Goal: Information Seeking & Learning: Find specific fact

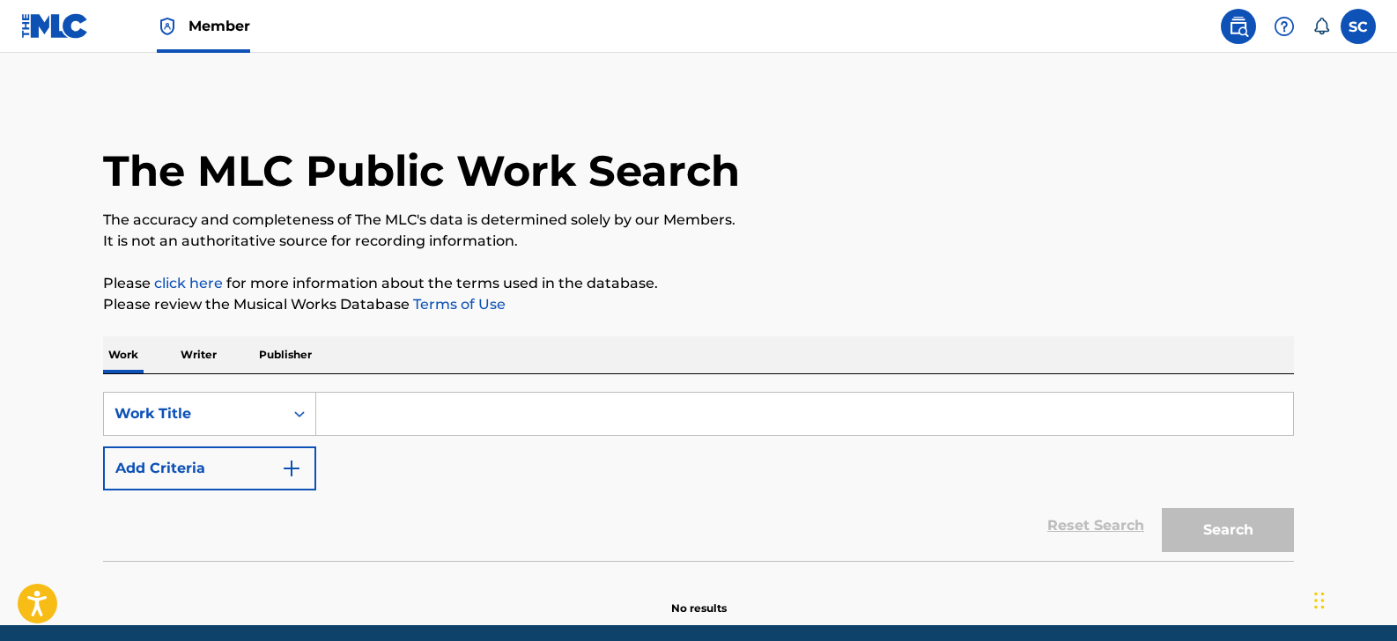
click at [394, 406] on input "Search Form" at bounding box center [804, 414] width 977 height 42
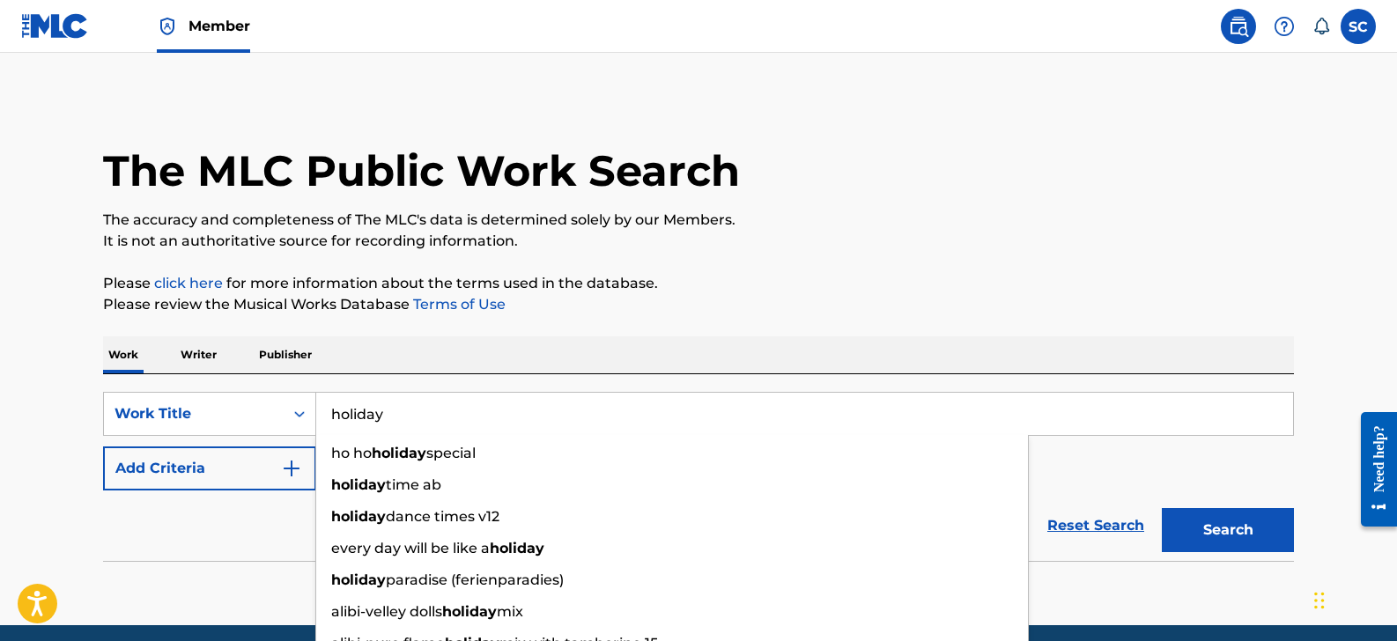
type input "holiday"
click at [451, 331] on div "The MLC Public Work Search The accuracy and completeness of The MLC's data is d…" at bounding box center [698, 357] width 1233 height 520
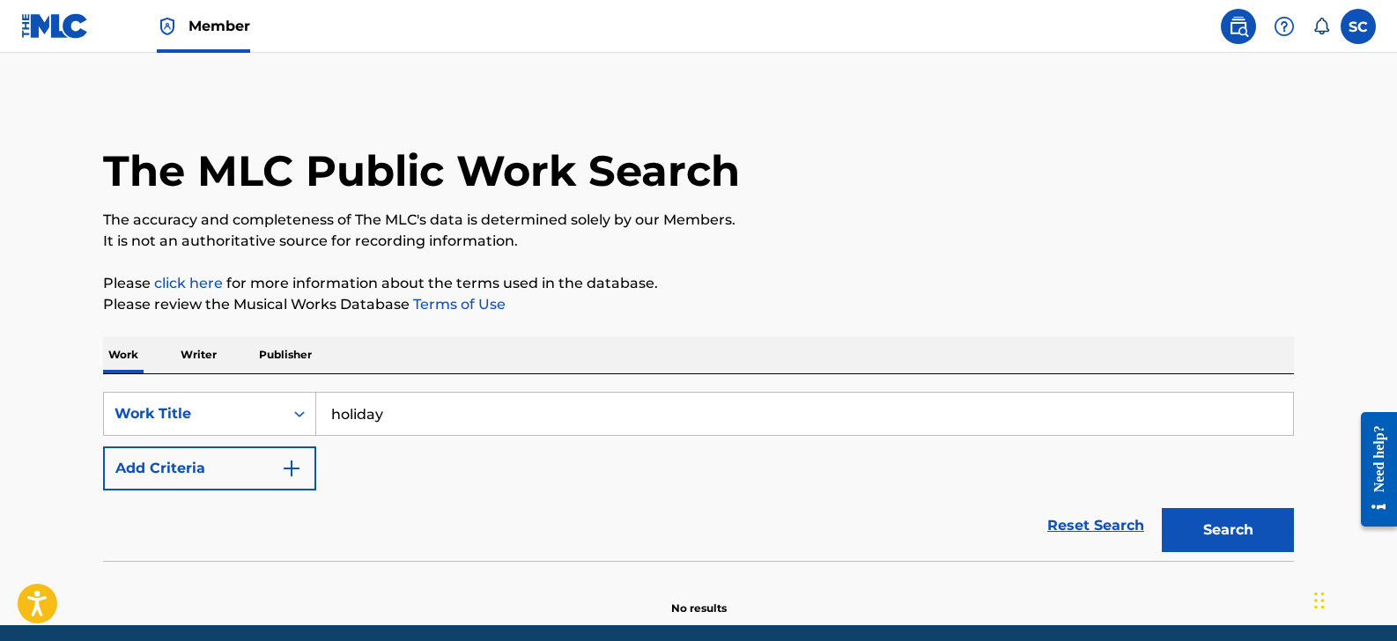
click at [240, 476] on button "Add Criteria" at bounding box center [209, 469] width 213 height 44
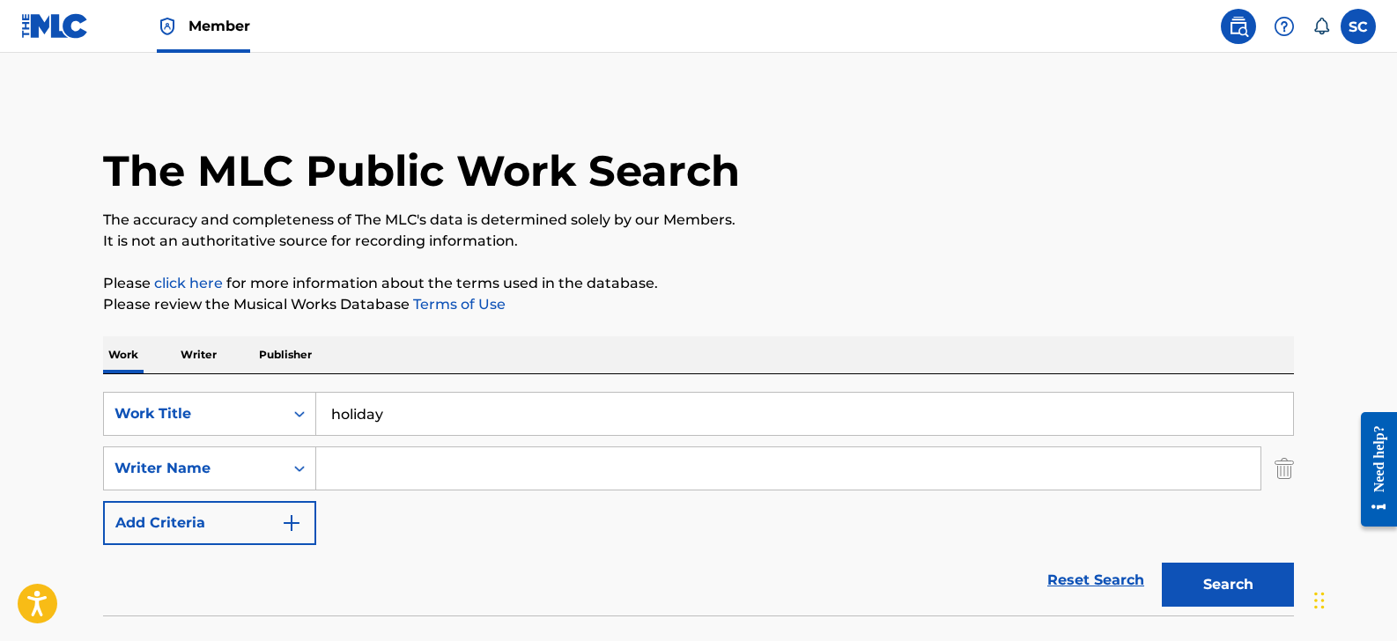
click at [388, 478] on input "Search Form" at bounding box center [788, 468] width 944 height 42
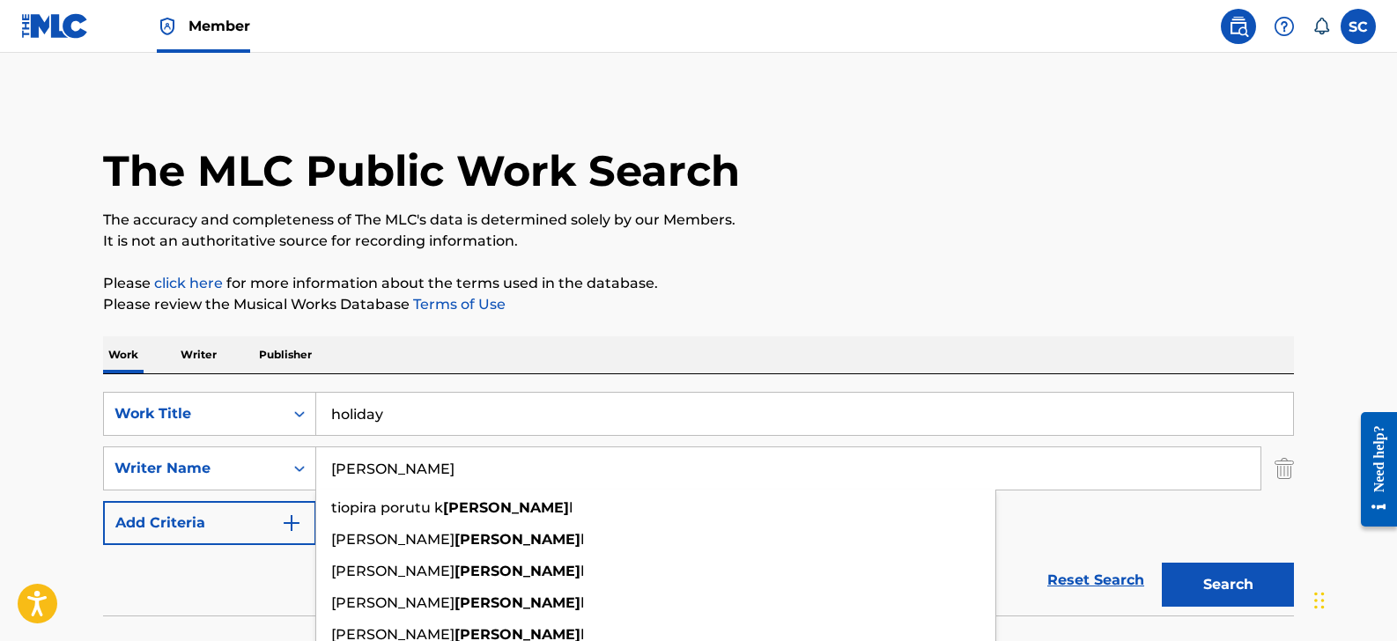
type input "[PERSON_NAME]"
click at [1162, 563] on button "Search" at bounding box center [1228, 585] width 132 height 44
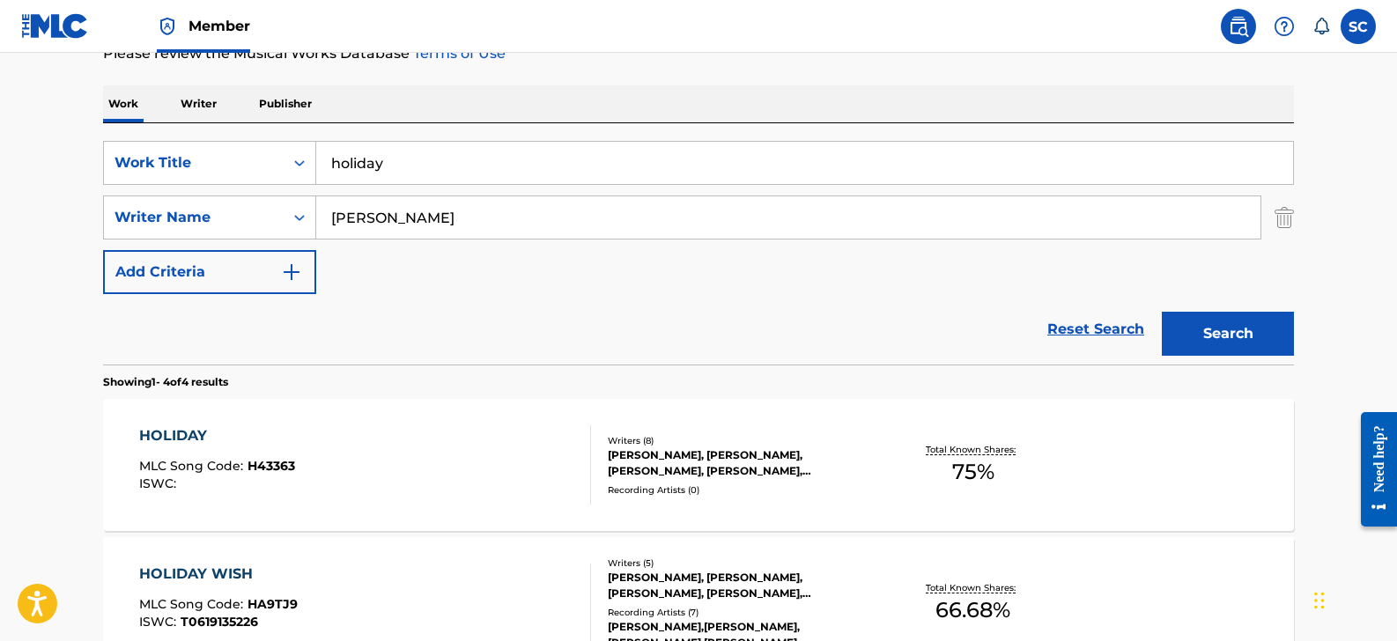
scroll to position [328, 0]
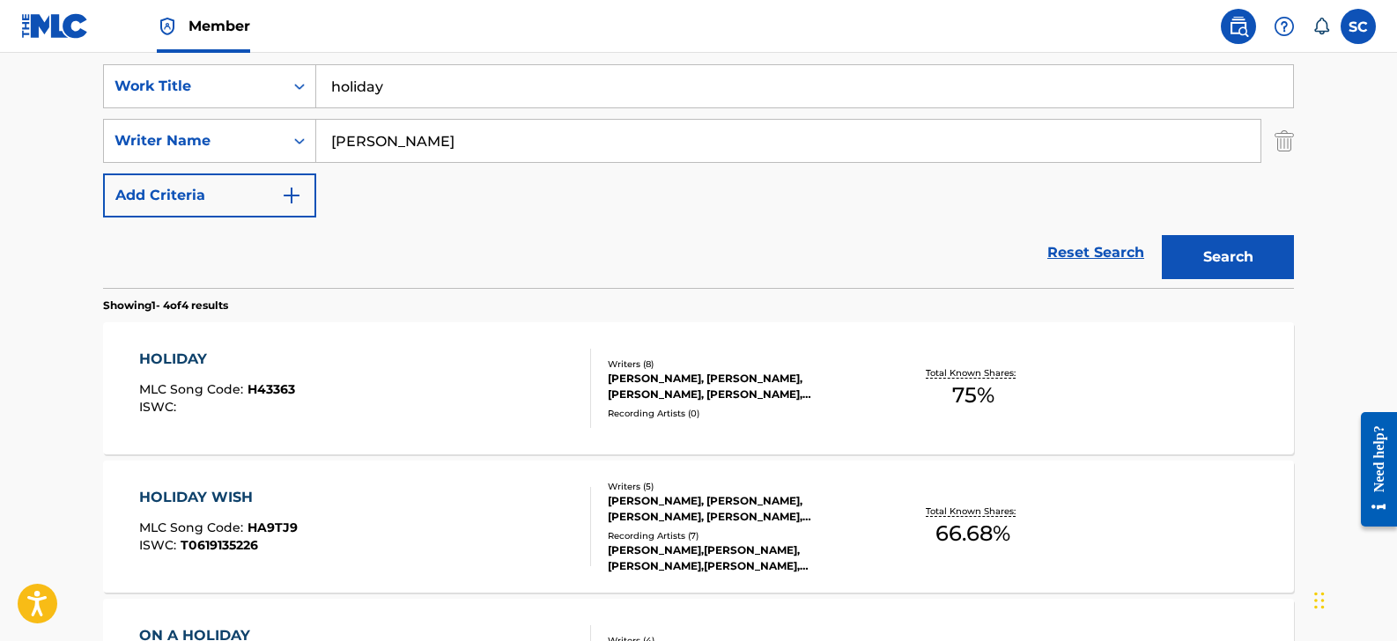
click at [234, 358] on div "HOLIDAY" at bounding box center [217, 359] width 156 height 21
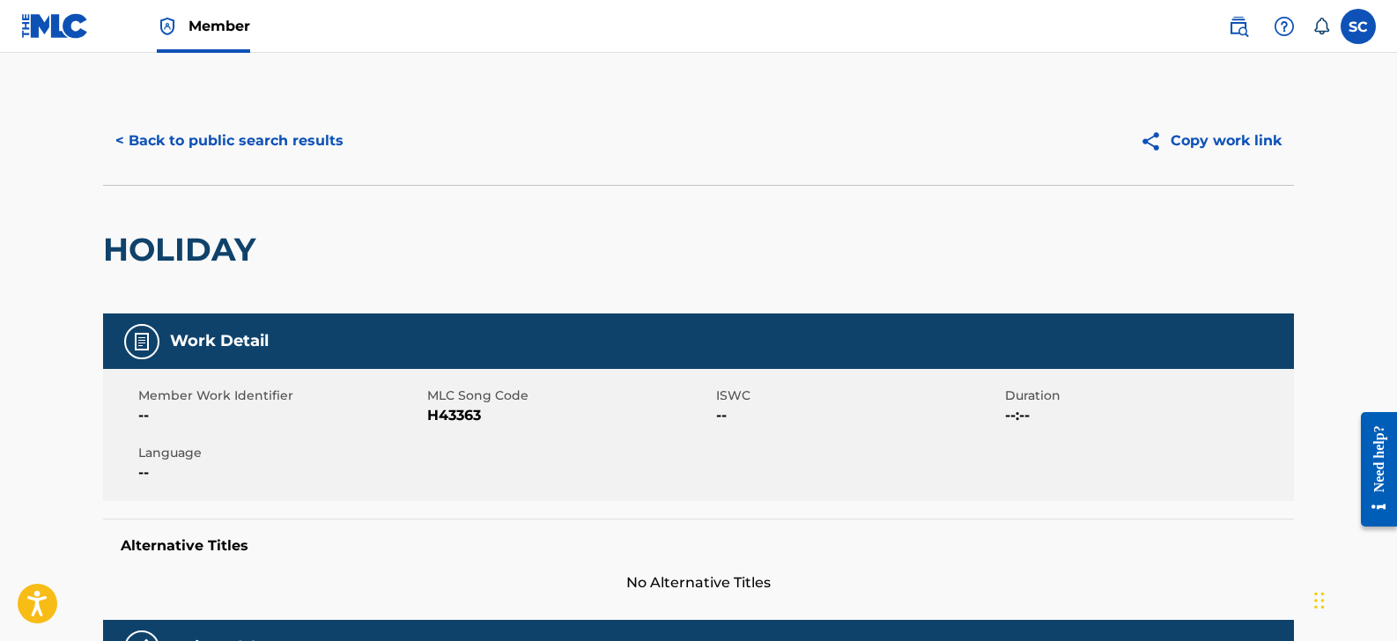
click at [257, 136] on button "< Back to public search results" at bounding box center [229, 141] width 253 height 44
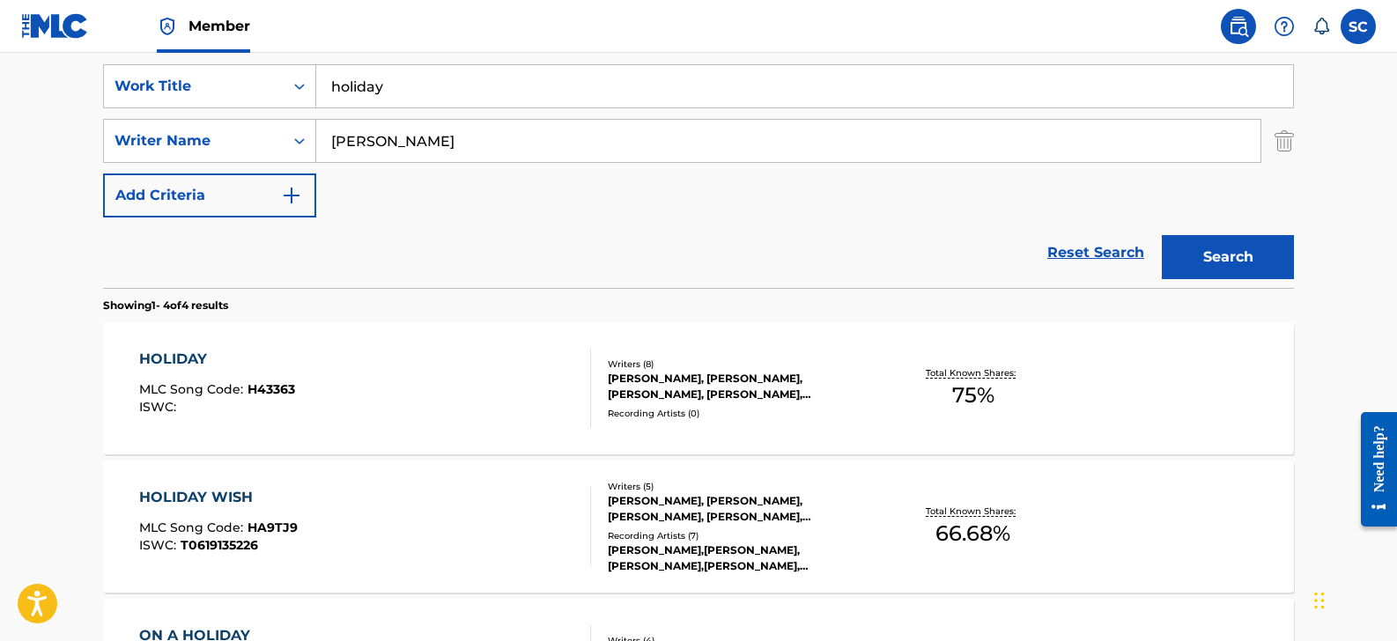
click at [442, 98] on input "holiday" at bounding box center [804, 86] width 977 height 42
type input "holiday/12 scanner"
click at [1162, 235] on button "Search" at bounding box center [1228, 257] width 132 height 44
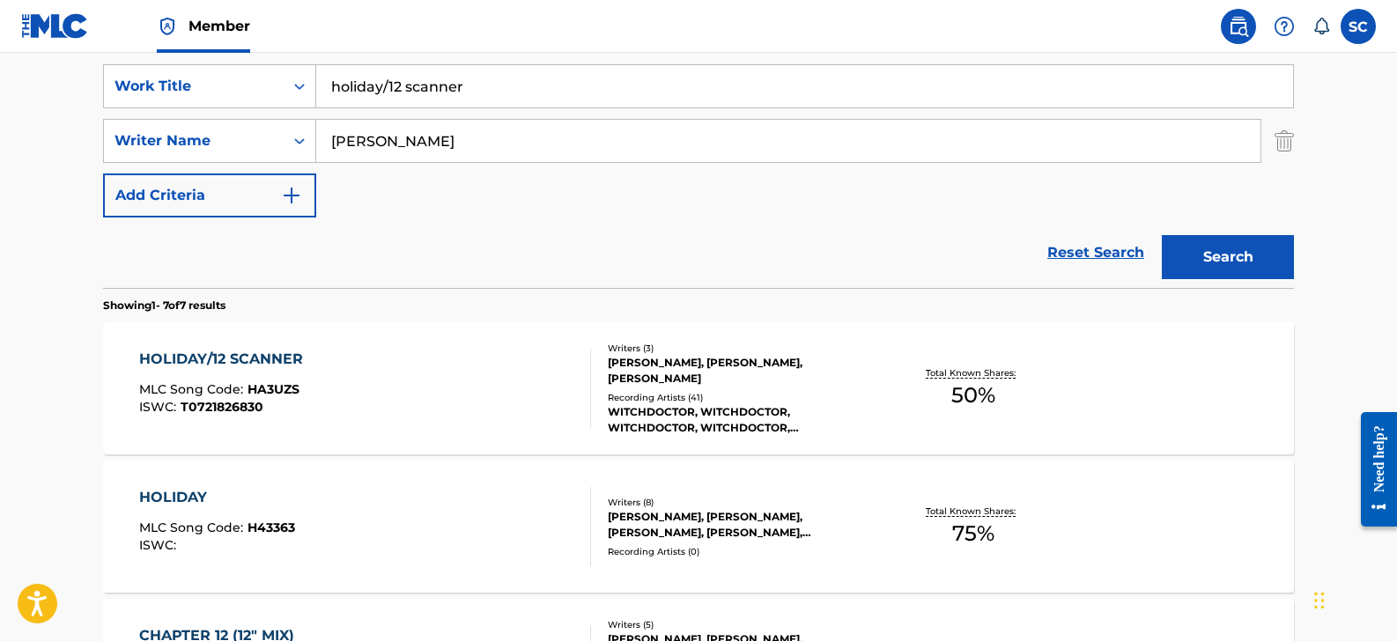
click at [278, 366] on div "HOLIDAY/12 SCANNER" at bounding box center [225, 359] width 173 height 21
